Goal: Navigation & Orientation: Go to known website

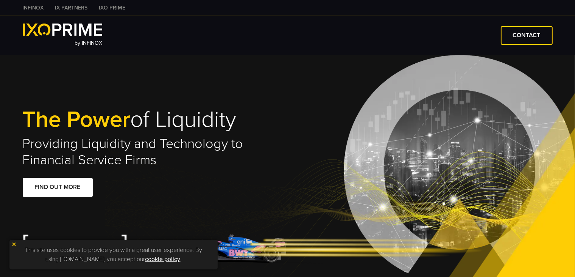
click at [292, 49] on div "by INFINOX CONTACT" at bounding box center [287, 35] width 575 height 39
click at [41, 8] on link "INFINOX" at bounding box center [33, 8] width 33 height 8
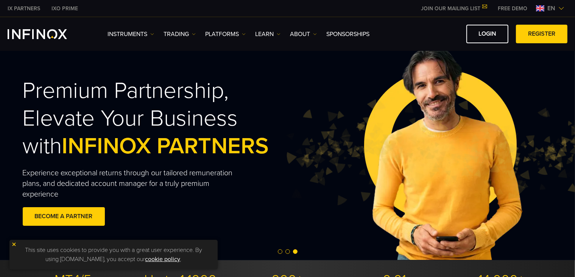
click at [380, 146] on div "Premium Partnership, Elevate Your Business with INFINOX PARTNERS Experience exc…" at bounding box center [287, 152] width 575 height 215
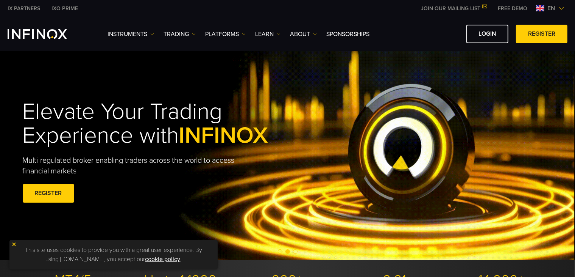
click at [361, 119] on div "Elevate Your Trading Experience with INFINOX Multi-regulated broker enabling tr…" at bounding box center [287, 152] width 545 height 128
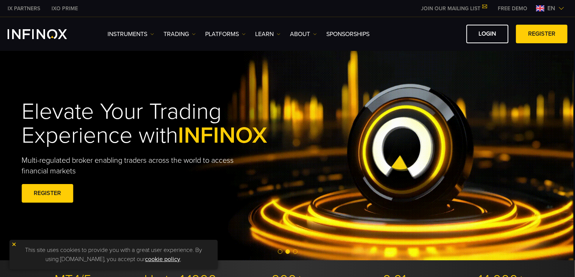
click at [359, 117] on div "Elevate Your Trading Experience with INFINOX Multi-regulated broker enabling tr…" at bounding box center [286, 152] width 545 height 128
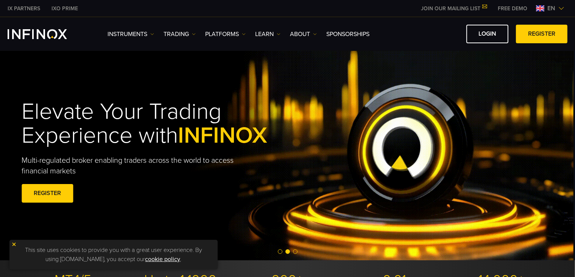
click at [362, 119] on div "Elevate Your Trading Experience with INFINOX Multi-regulated broker enabling tr…" at bounding box center [286, 152] width 545 height 128
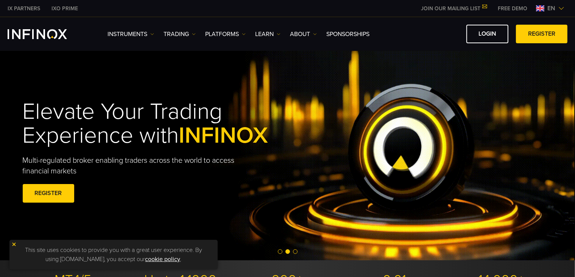
click at [418, 125] on div "Elevate Your Trading Experience with INFINOX Multi-regulated broker enabling tr…" at bounding box center [287, 152] width 545 height 128
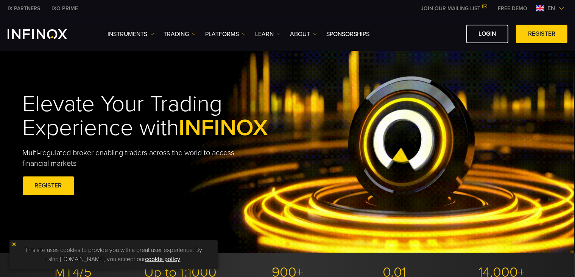
click at [214, 200] on div "Elevate Your Trading Experience with INFINOX Multi-regulated broker enabling tr…" at bounding box center [163, 145] width 281 height 128
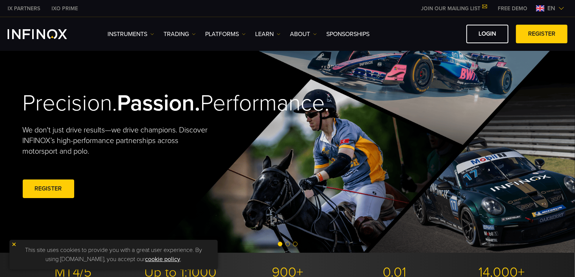
click at [443, 88] on div "Precision. Passion. Performance. We don't just drive results—we drive champions…" at bounding box center [287, 144] width 545 height 215
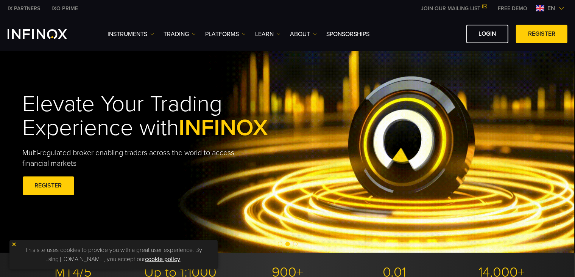
click at [565, 7] on div "en" at bounding box center [550, 8] width 34 height 9
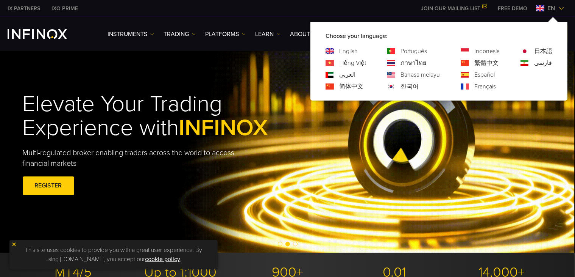
click at [542, 52] on link "日本語" at bounding box center [543, 51] width 18 height 9
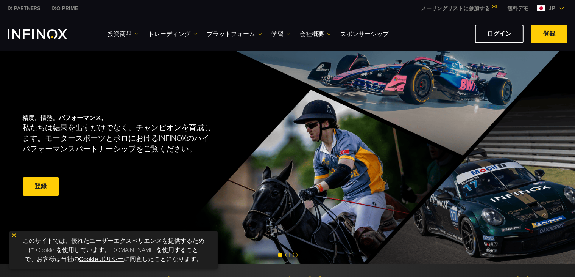
click at [562, 8] on img at bounding box center [562, 8] width 6 height 6
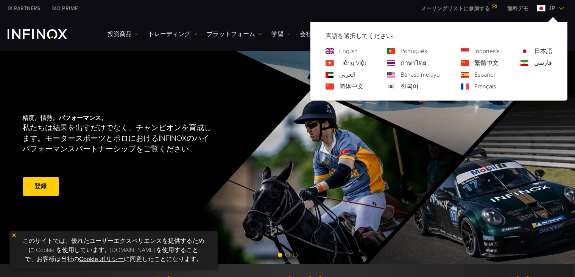
click at [340, 48] on link "English" at bounding box center [348, 51] width 19 height 9
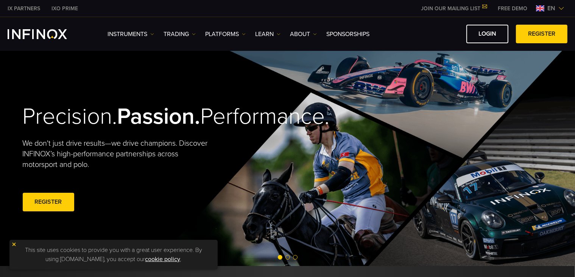
click at [187, 119] on h2 "Precision. Passion. Performance." at bounding box center [142, 117] width 239 height 28
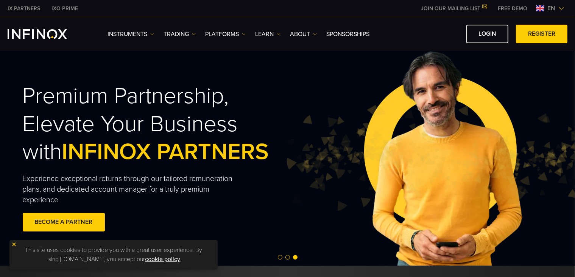
click at [283, 147] on div "Premium Partnership, Elevate Your Business with INFINOX PARTNERS Experience exc…" at bounding box center [287, 157] width 575 height 215
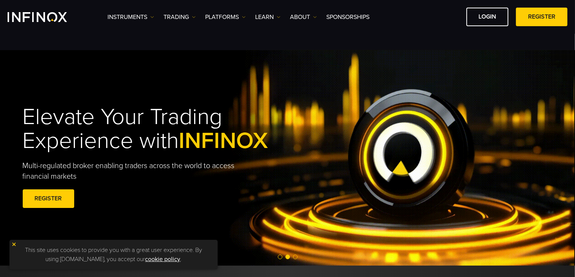
scroll to position [189, 0]
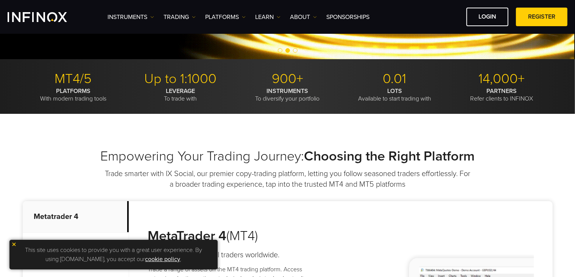
click at [14, 243] on img at bounding box center [13, 243] width 5 height 5
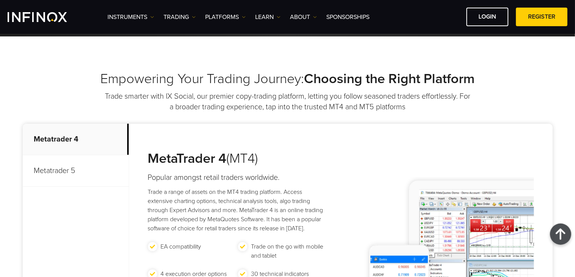
scroll to position [265, 0]
